Goal: Task Accomplishment & Management: Use online tool/utility

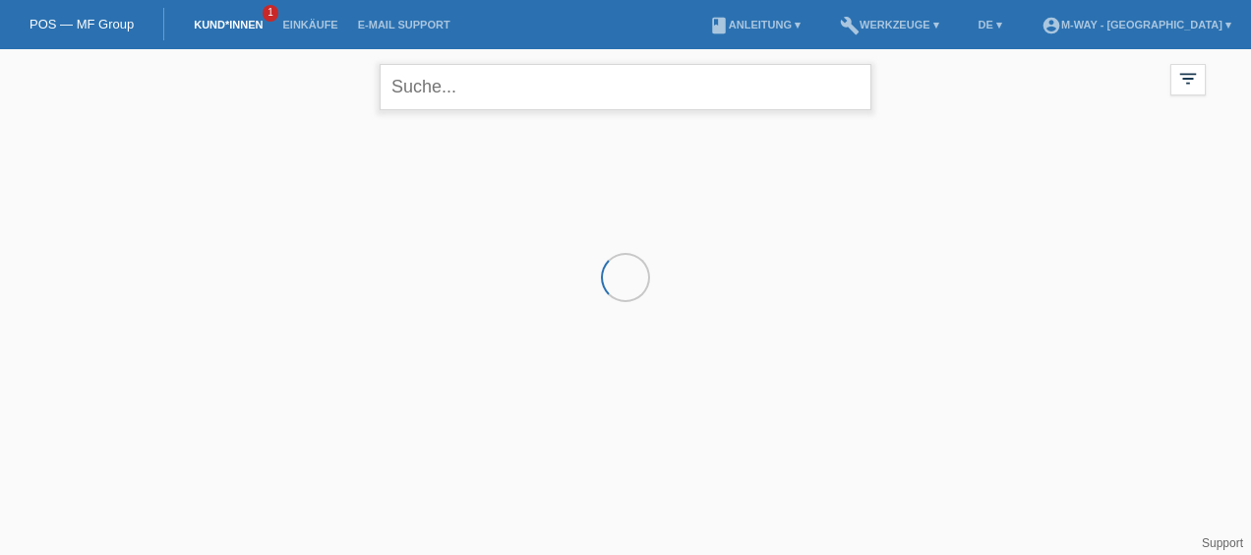
click at [468, 85] on input "text" at bounding box center [626, 87] width 492 height 46
type input "salzmann"
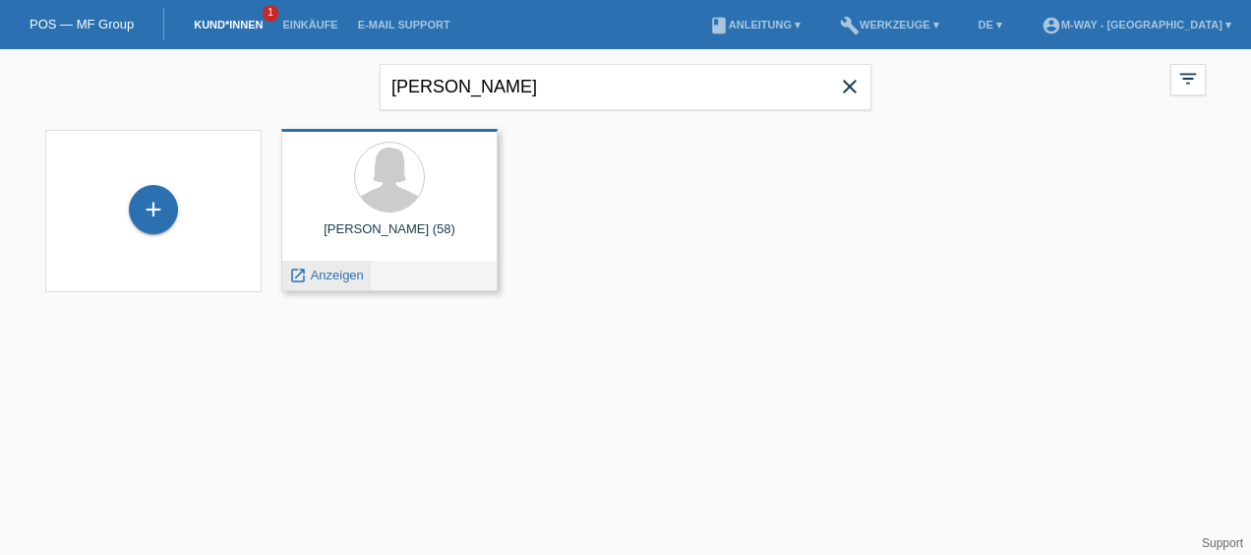
click at [341, 275] on span "Anzeigen" at bounding box center [337, 275] width 53 height 15
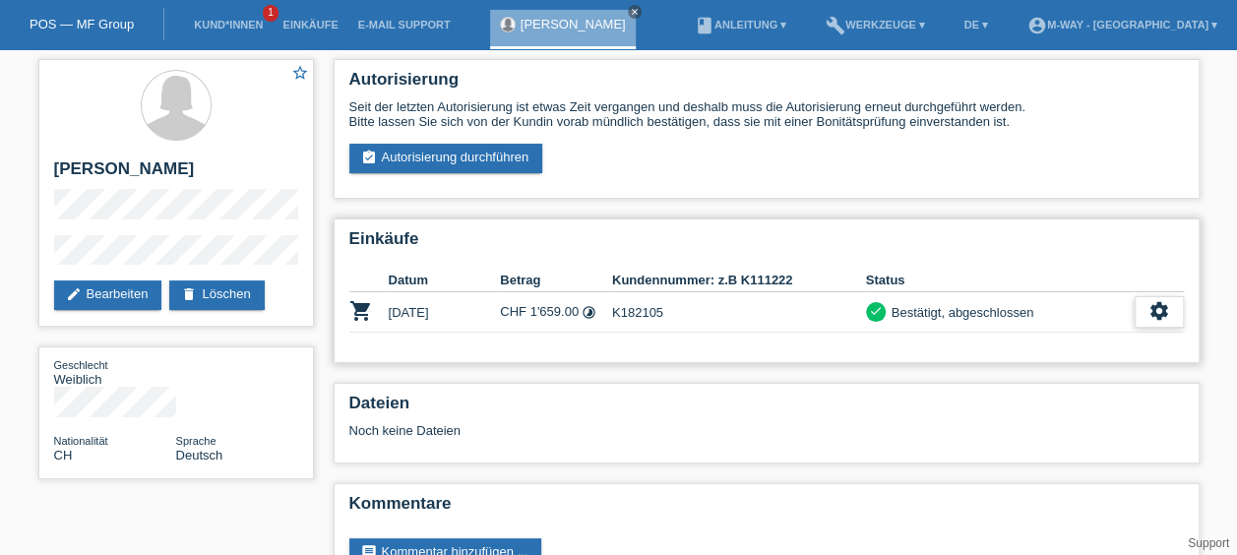
click at [1153, 316] on icon "settings" at bounding box center [1159, 311] width 22 height 22
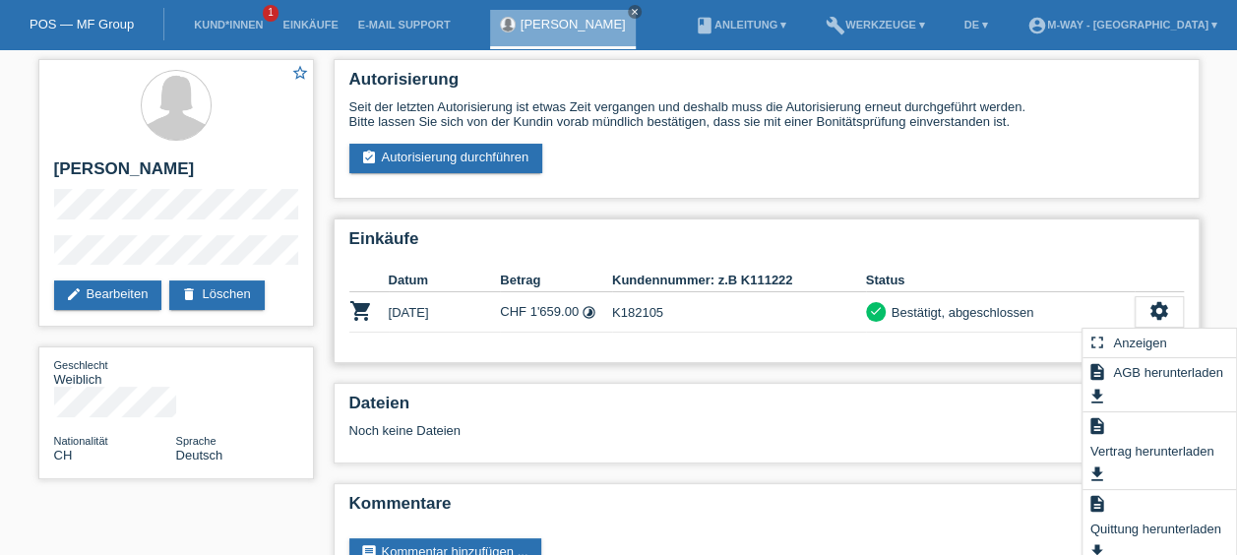
click at [1112, 268] on div "Einkäufe Datum Betrag Kundennummer: z.B K111222 Status shopping_cart 01.07.2025…" at bounding box center [767, 290] width 866 height 145
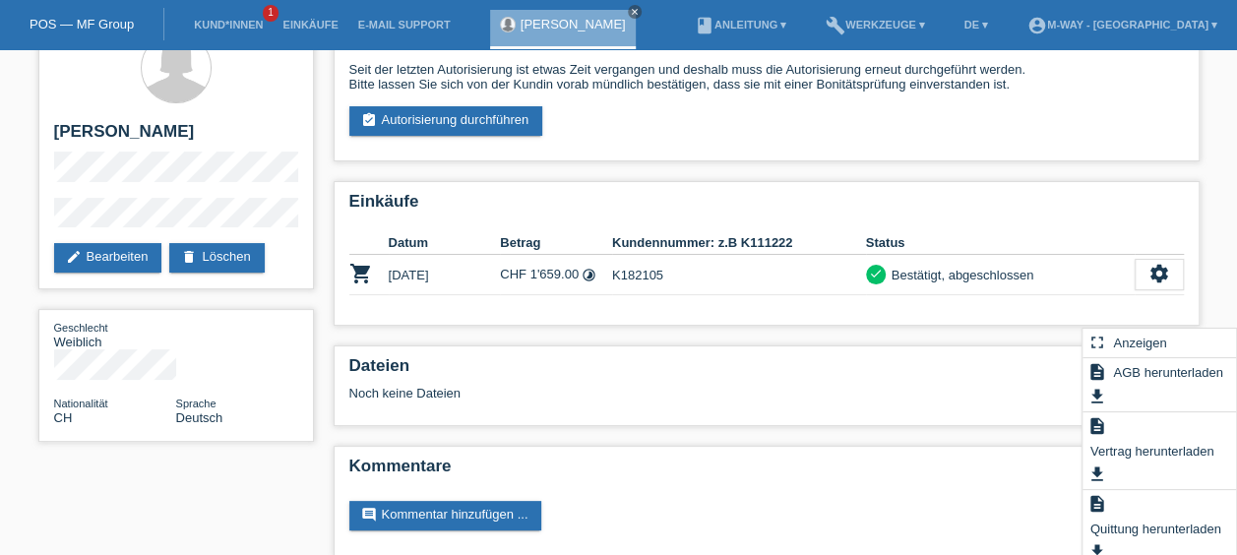
scroll to position [57, 0]
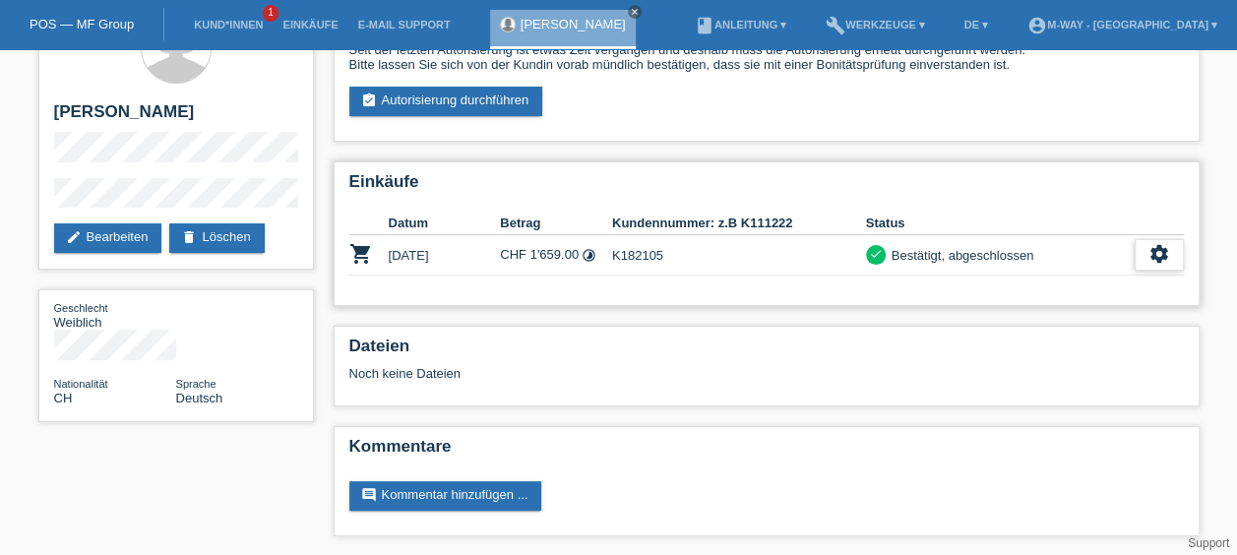
click at [1139, 252] on div "settings" at bounding box center [1158, 254] width 49 height 31
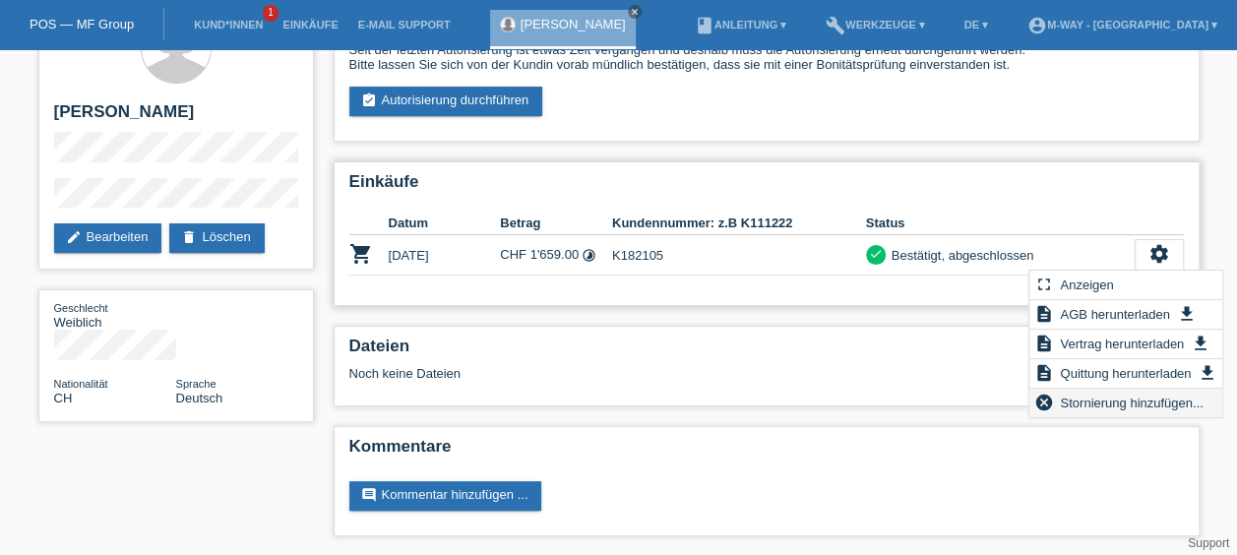
click at [1110, 402] on span "Stornierung hinzufügen..." at bounding box center [1131, 403] width 149 height 24
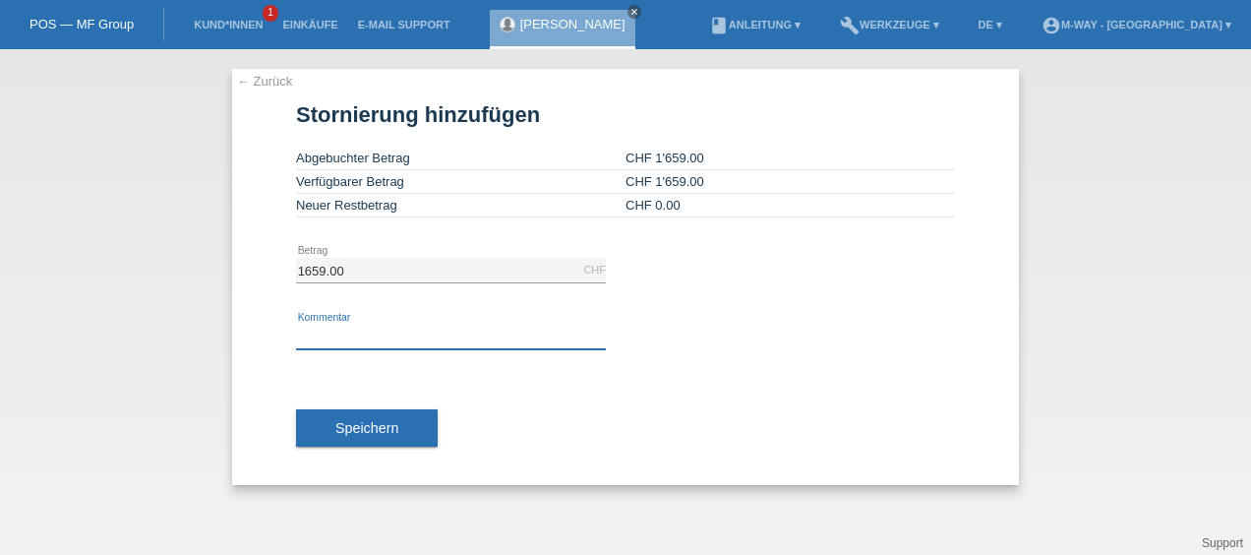
click at [376, 345] on input "text" at bounding box center [451, 337] width 310 height 25
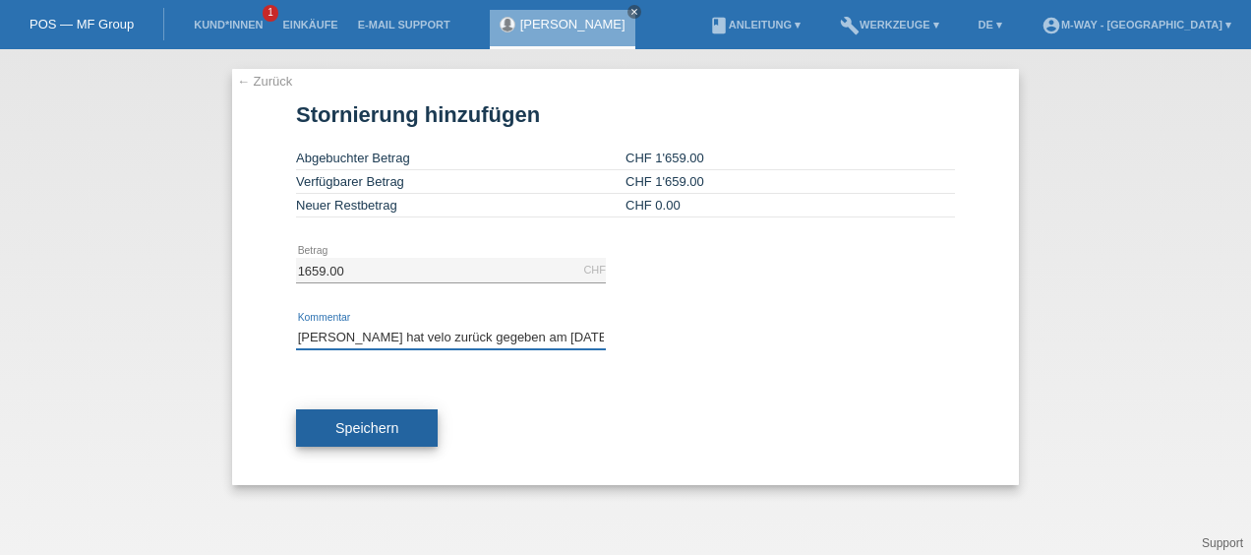
type input "Kundin hat velo zurück gegeben am 12.07.2025"
click at [390, 424] on span "Speichern" at bounding box center [366, 428] width 63 height 16
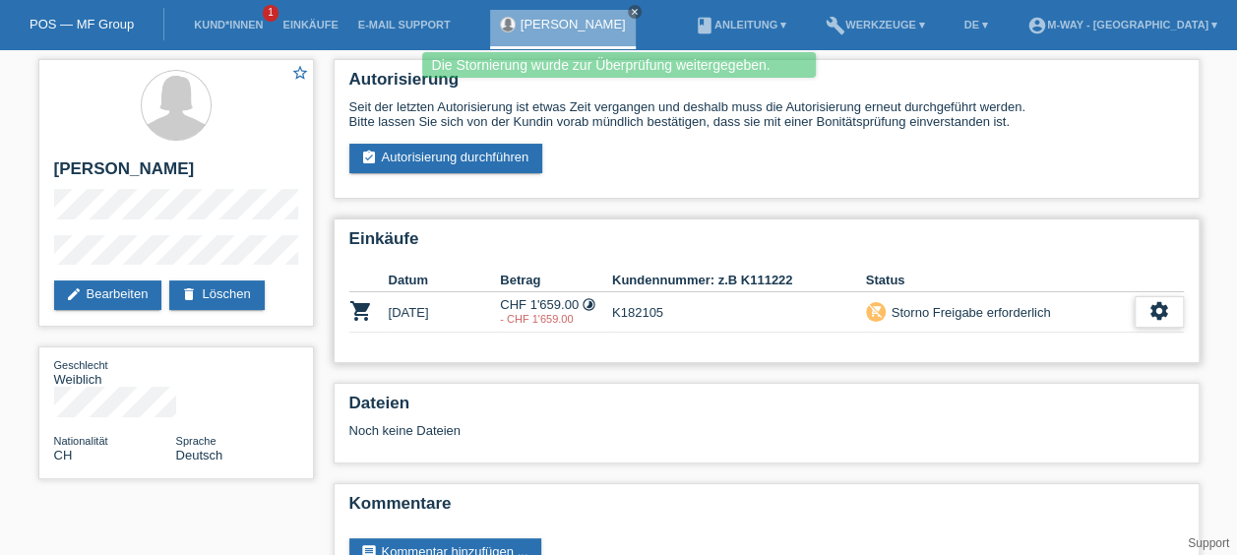
click at [1141, 317] on div "settings" at bounding box center [1158, 311] width 49 height 31
